Goal: Information Seeking & Learning: Learn about a topic

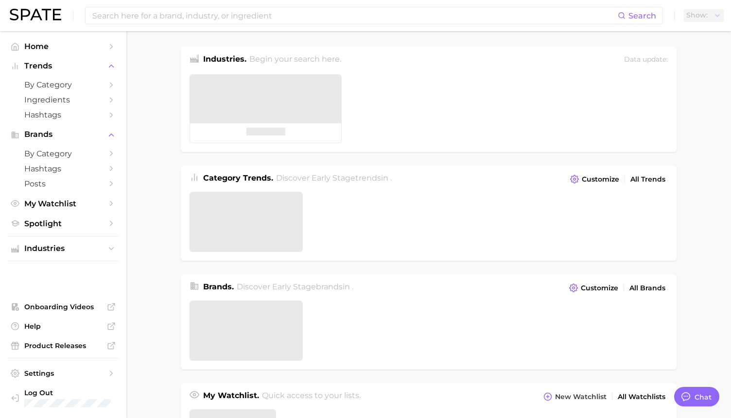
type textarea "x"
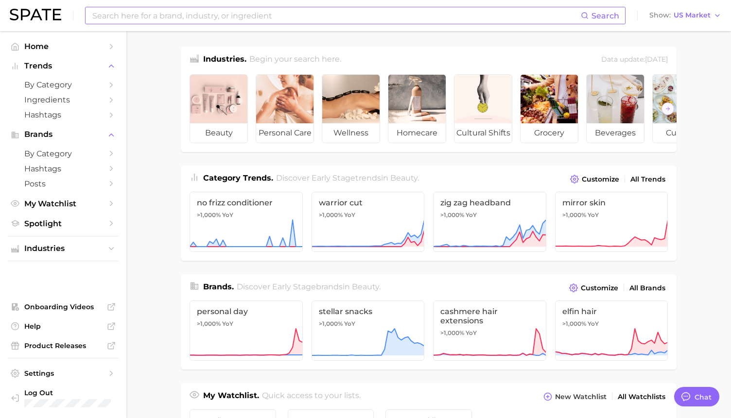
click at [208, 22] on input at bounding box center [335, 15] width 489 height 17
type input "o"
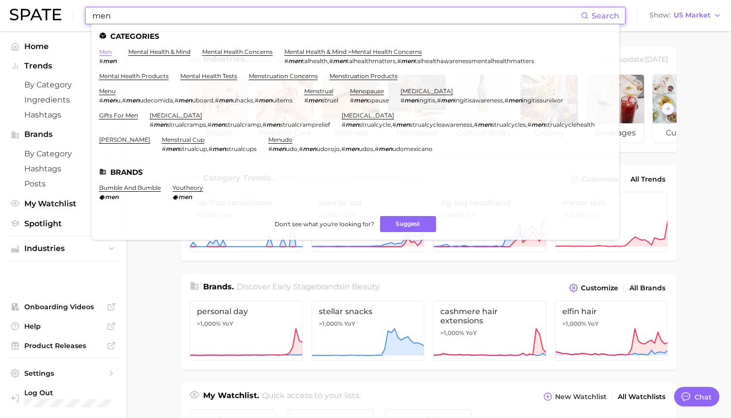
type input "men"
click at [108, 52] on link "men" at bounding box center [105, 51] width 13 height 7
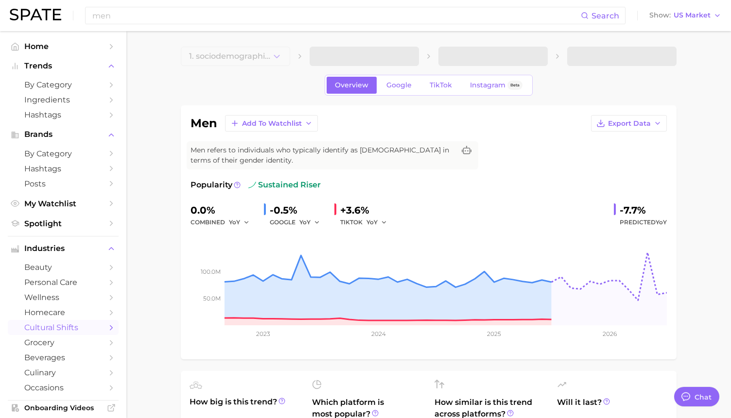
type textarea "x"
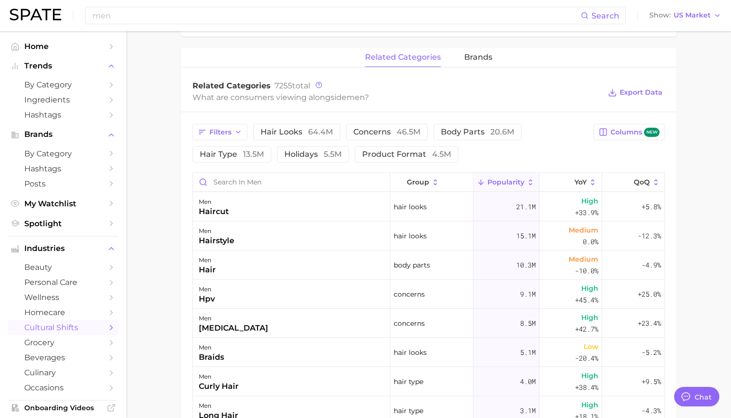
scroll to position [435, 0]
click at [237, 129] on icon "button" at bounding box center [238, 132] width 8 height 8
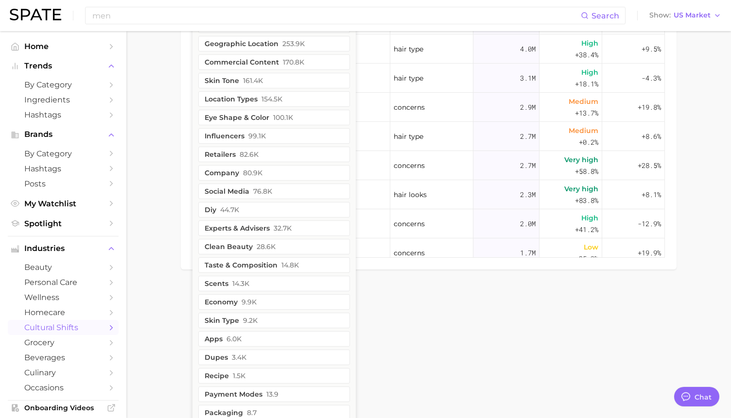
scroll to position [776, 0]
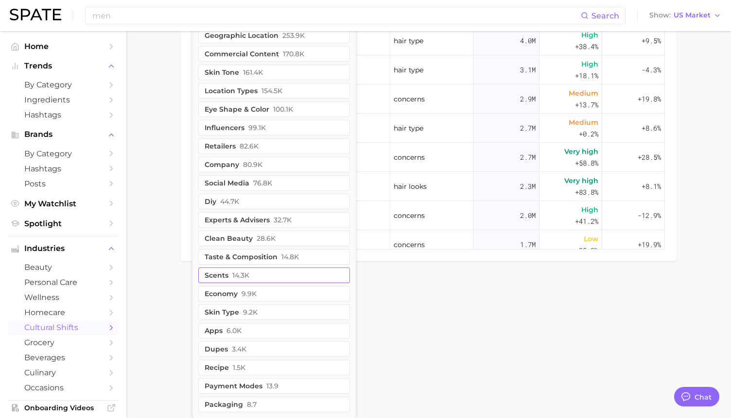
click at [248, 275] on span "14.3k" at bounding box center [240, 276] width 17 height 8
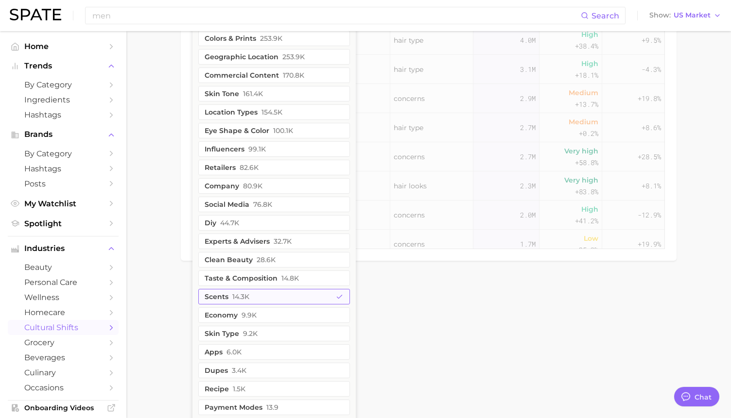
scroll to position [798, 0]
